Goal: Task Accomplishment & Management: Manage account settings

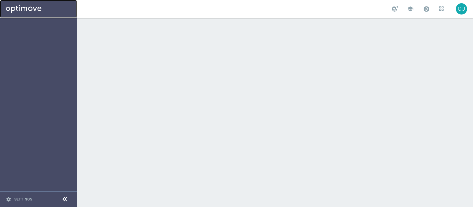
click at [19, 8] on link at bounding box center [38, 9] width 77 height 18
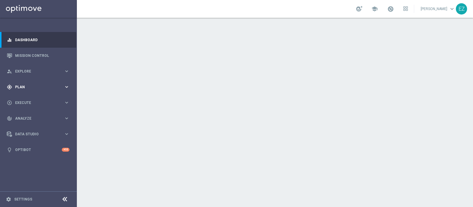
click at [26, 85] on span "Plan" at bounding box center [39, 87] width 49 height 4
click at [30, 100] on link "Target Groups" at bounding box center [38, 99] width 46 height 5
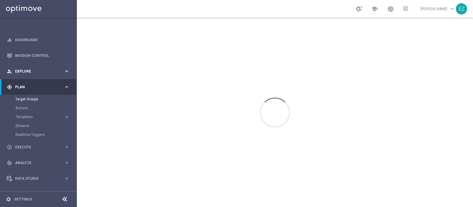
click at [22, 71] on span "Explore" at bounding box center [39, 72] width 49 height 4
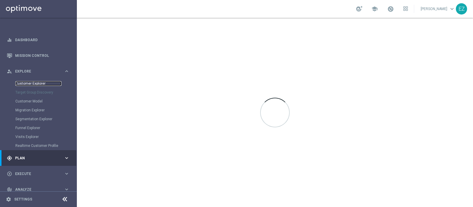
click at [25, 81] on link "Customer Explorer" at bounding box center [38, 83] width 46 height 5
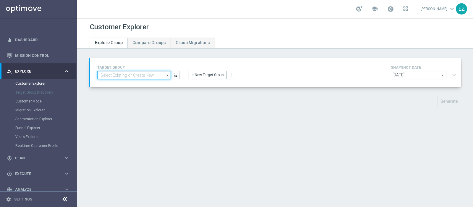
click at [155, 75] on input at bounding box center [134, 75] width 74 height 8
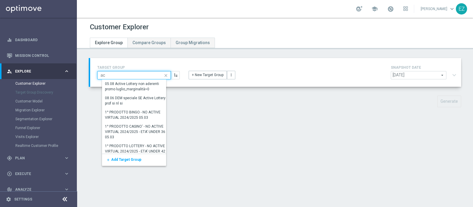
type input "a"
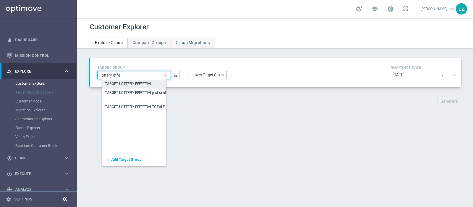
type input "lottery effe"
click at [136, 86] on div "TARGET LOTTERY EFFETTIVI" at bounding box center [128, 83] width 46 height 5
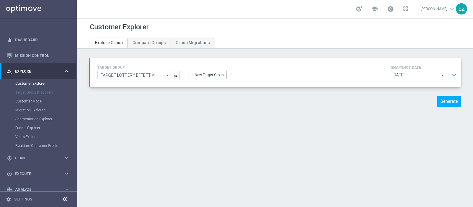
click at [430, 77] on span "2025-08-24" at bounding box center [418, 75] width 55 height 8
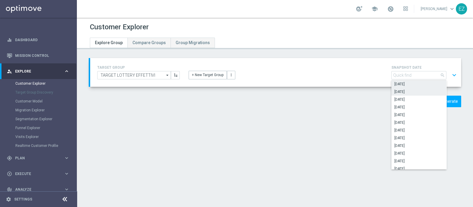
click at [410, 90] on span "2025-08-23" at bounding box center [419, 91] width 49 height 5
type input "2025-08-23"
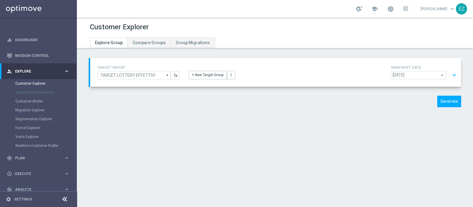
click at [450, 76] on button "expand_more" at bounding box center [454, 75] width 9 height 11
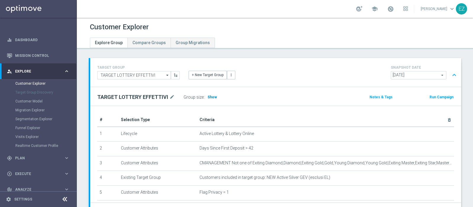
click at [209, 99] on h3 "Show" at bounding box center [212, 97] width 11 height 7
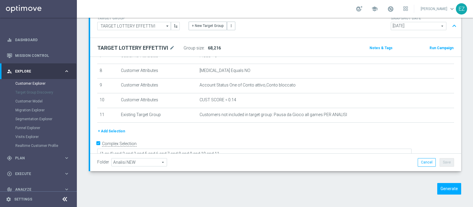
scroll to position [51, 0]
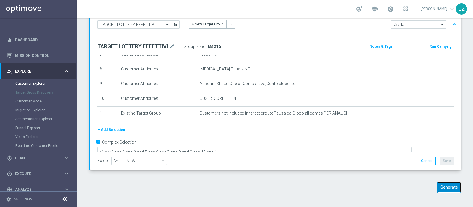
click at [449, 184] on button "Generate" at bounding box center [450, 187] width 24 height 12
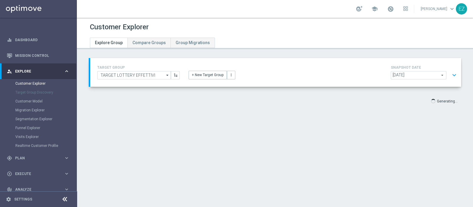
scroll to position [0, 0]
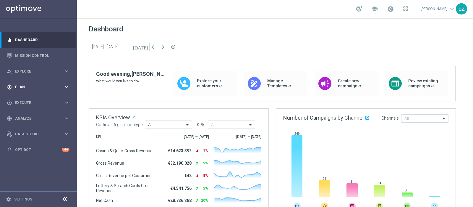
click at [19, 86] on span "Plan" at bounding box center [39, 87] width 49 height 4
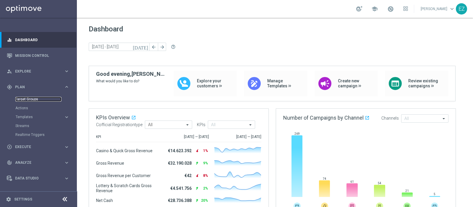
click at [25, 98] on link "Target Groups" at bounding box center [38, 99] width 46 height 5
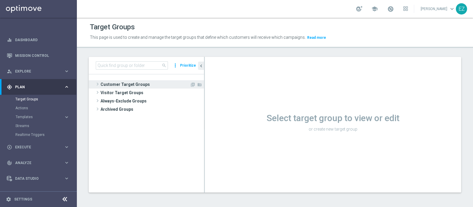
click at [140, 87] on span "Customer Target Groups" at bounding box center [145, 84] width 89 height 8
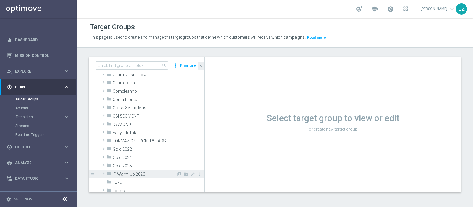
scroll to position [49, 0]
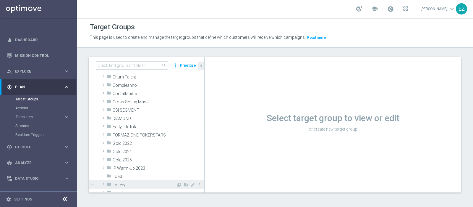
click at [130, 186] on span "Lottery" at bounding box center [145, 184] width 64 height 5
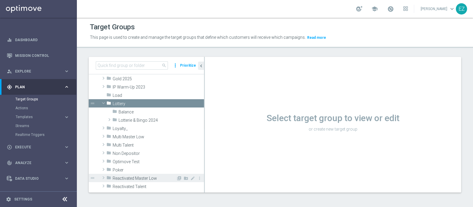
scroll to position [172, 0]
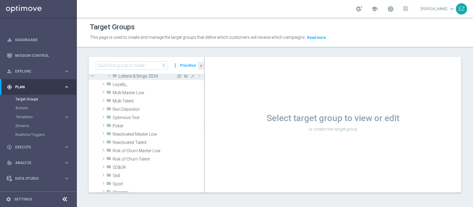
click at [137, 77] on span "Lotterie & Bingo 2024" at bounding box center [148, 76] width 58 height 5
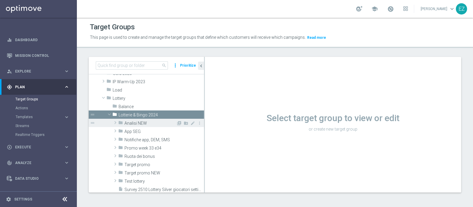
scroll to position [144, 0]
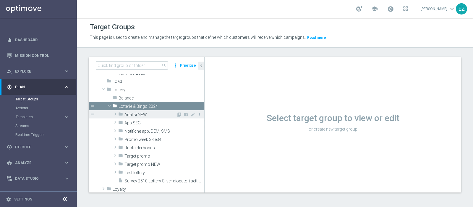
click at [145, 116] on span "Analisi NEW" at bounding box center [151, 114] width 52 height 5
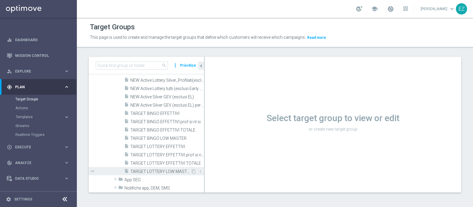
scroll to position [243, 0]
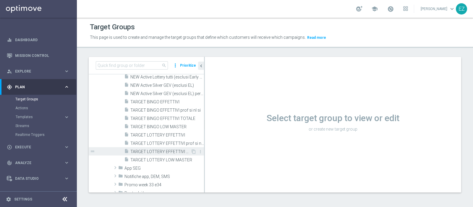
click at [170, 151] on span "TARGET LOTTERY EFFETTIVI TOTALE" at bounding box center [160, 151] width 60 height 5
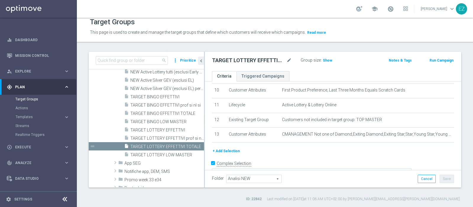
scroll to position [155, 0]
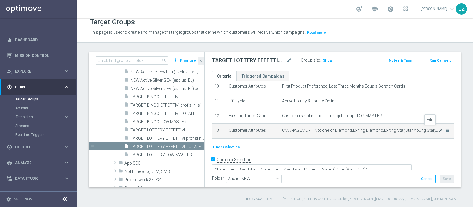
click at [438, 128] on icon "mode_edit" at bounding box center [440, 130] width 5 height 5
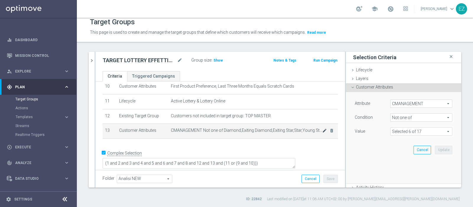
scroll to position [149, 0]
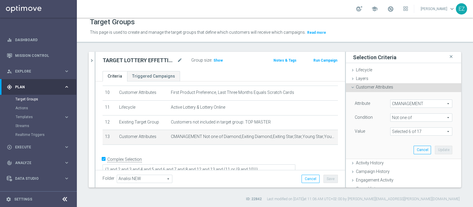
click at [429, 131] on span at bounding box center [422, 132] width 62 height 8
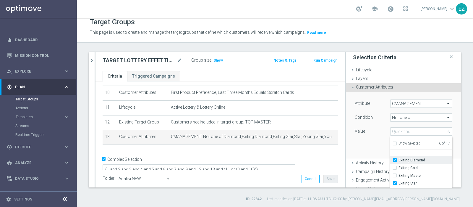
scroll to position [25, 0]
click at [92, 61] on icon "chevron_right" at bounding box center [92, 61] width 6 height 6
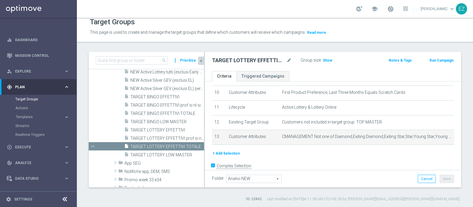
scroll to position [155, 0]
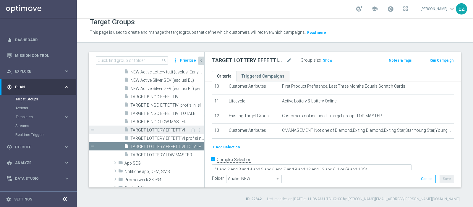
click at [161, 129] on span "TARGET LOTTERY EFFETTIVI" at bounding box center [159, 130] width 59 height 5
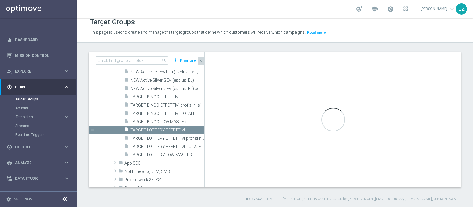
type textarea "(1 or 4) and 2 and 3 and 5 and 6 and 7 and 8 and 9 and 10 and 11"
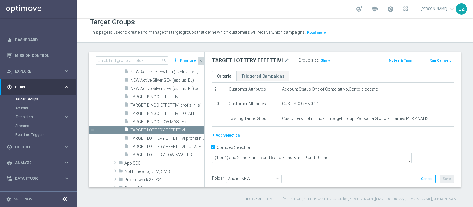
scroll to position [126, 0]
